Goal: Check status: Check status

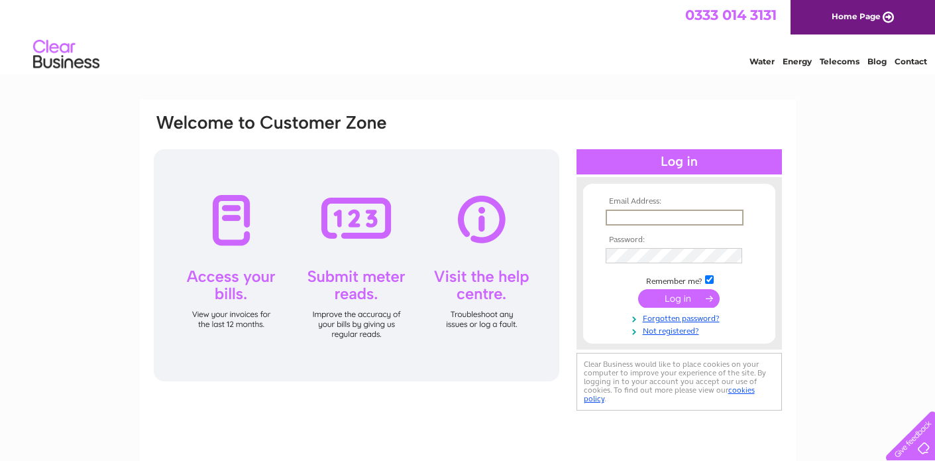
type input "iain-robertson@blueyonder.co.uk"
click at [679, 301] on input "submit" at bounding box center [679, 298] width 82 height 19
click at [675, 304] on input "submit" at bounding box center [679, 298] width 82 height 19
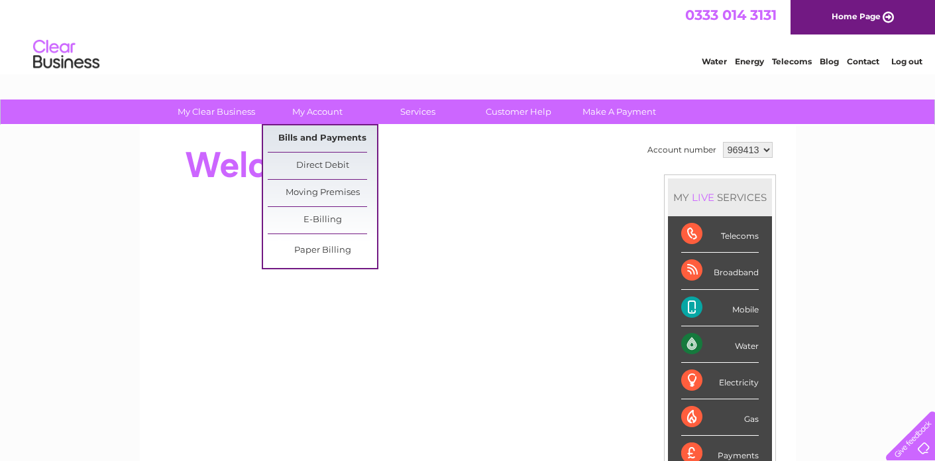
click at [323, 134] on link "Bills and Payments" at bounding box center [322, 138] width 109 height 27
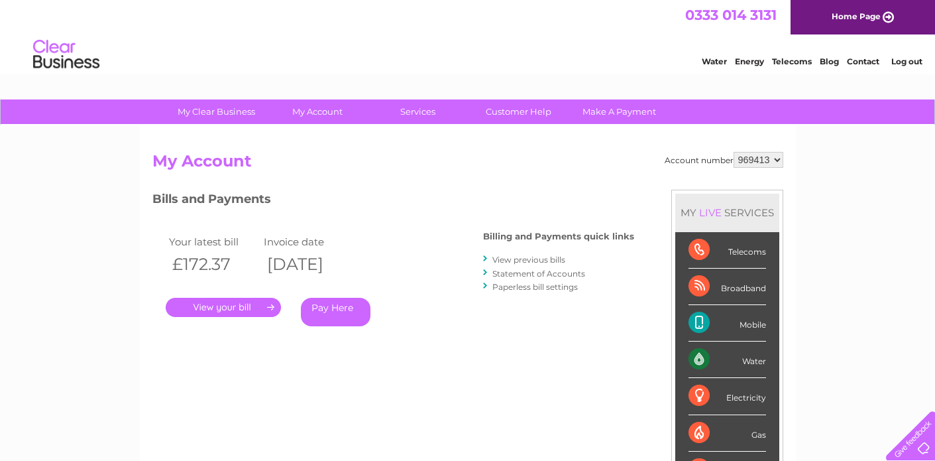
click at [513, 263] on link "View previous bills" at bounding box center [529, 260] width 73 height 10
click at [510, 278] on link "Statement of Accounts" at bounding box center [539, 273] width 93 height 10
click at [483, 278] on div at bounding box center [486, 273] width 6 height 13
click at [566, 268] on link "Statement of Accounts" at bounding box center [539, 273] width 93 height 10
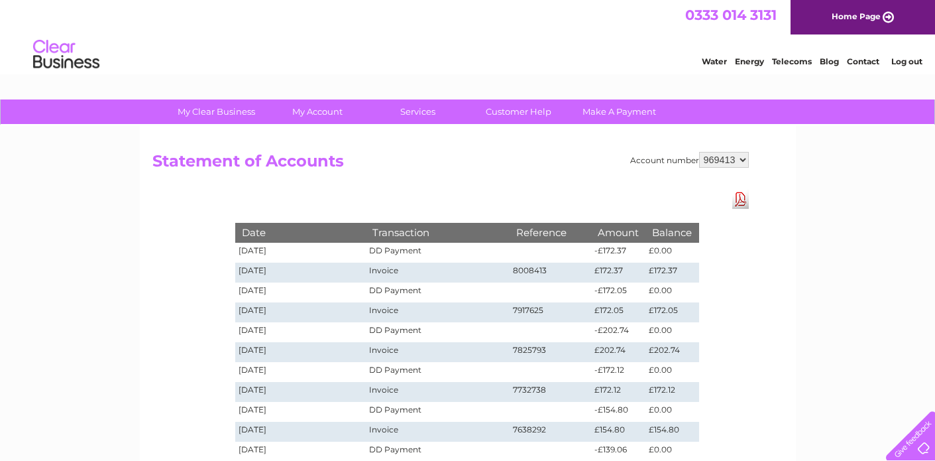
click at [901, 64] on link "Log out" at bounding box center [907, 61] width 31 height 10
